Goal: Transaction & Acquisition: Purchase product/service

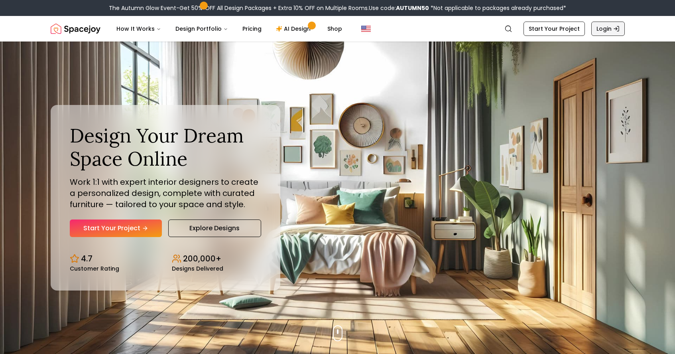
click at [606, 26] on link "Login" at bounding box center [609, 29] width 34 height 14
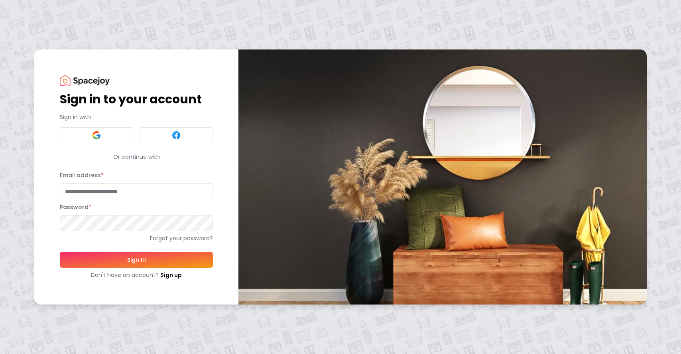
click at [139, 195] on input "Email address *" at bounding box center [136, 191] width 153 height 16
type input "**********"
click at [126, 256] on button "Sign In" at bounding box center [136, 260] width 153 height 16
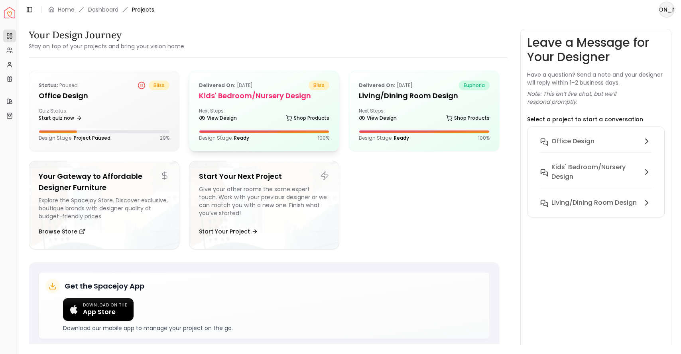
click at [256, 119] on div "View Design Shop Products" at bounding box center [264, 120] width 131 height 8
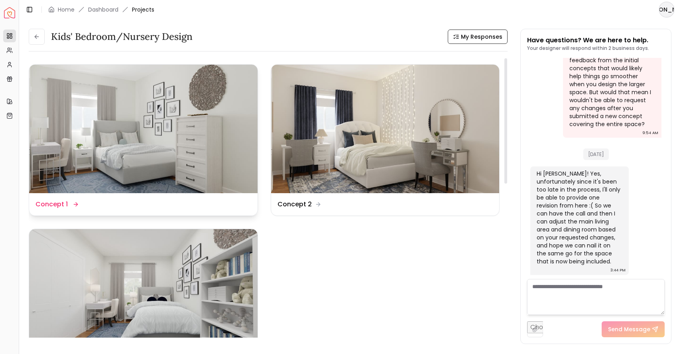
click at [159, 150] on img at bounding box center [143, 129] width 229 height 128
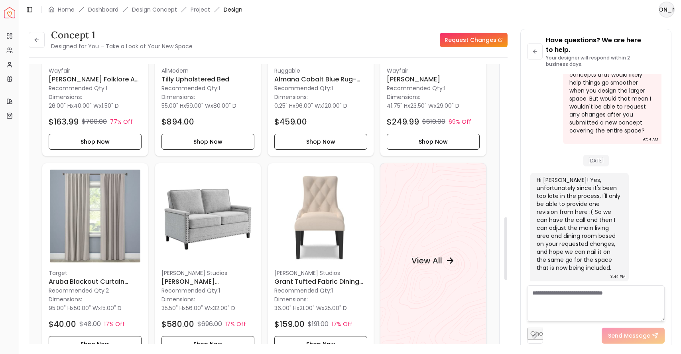
scroll to position [633, 0]
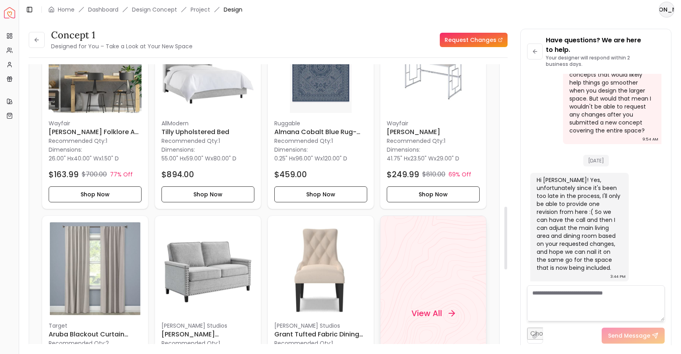
click at [406, 259] on div "View All" at bounding box center [433, 313] width 107 height 196
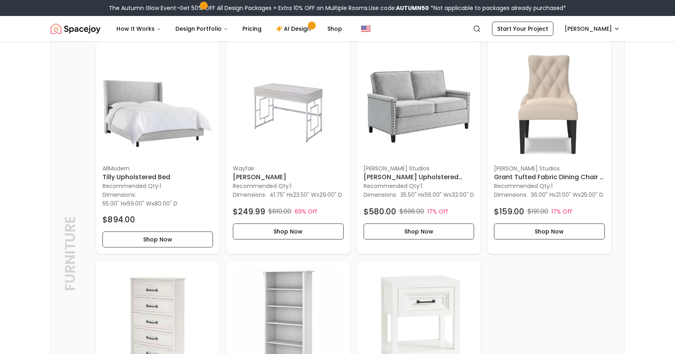
scroll to position [873, 0]
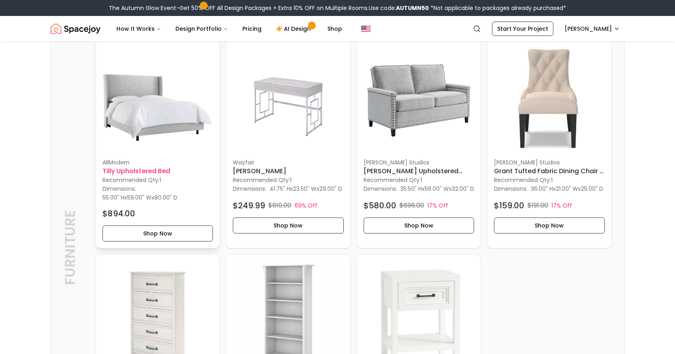
click at [158, 134] on img at bounding box center [158, 96] width 111 height 111
